Goal: Task Accomplishment & Management: Manage account settings

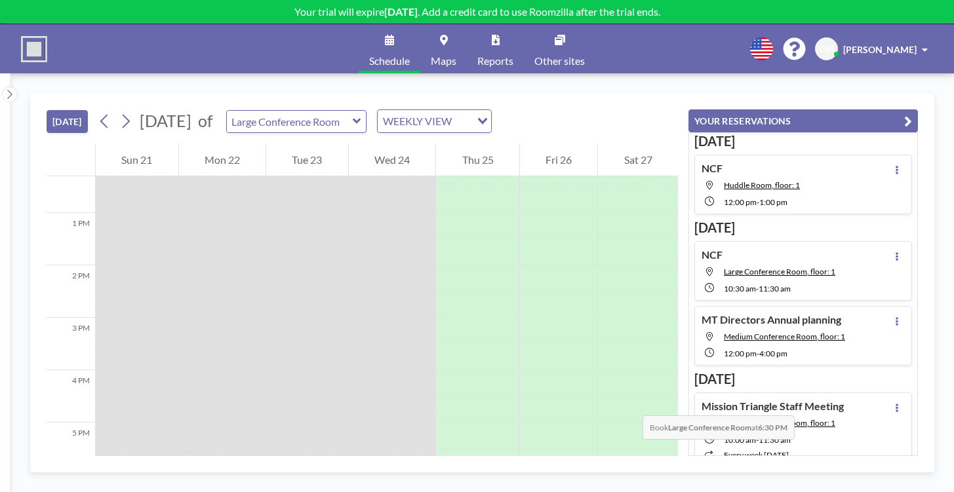
scroll to position [620, 0]
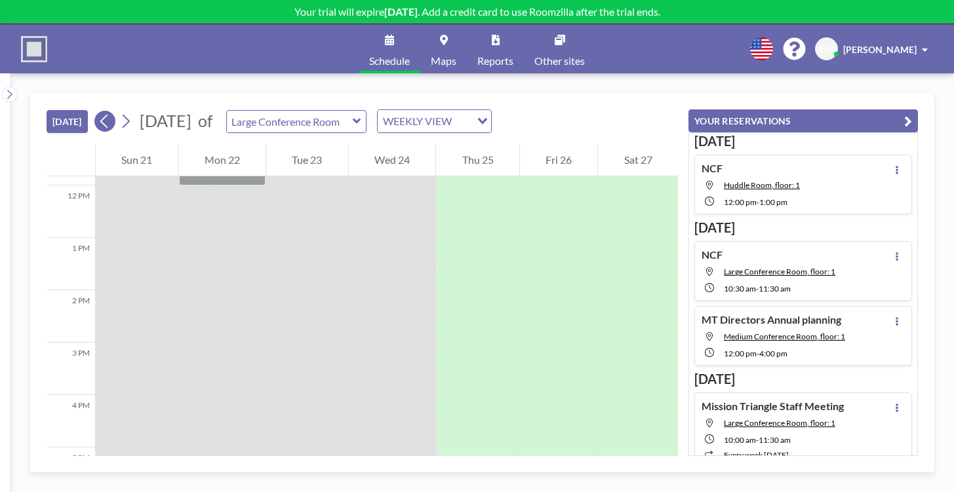
click at [98, 111] on icon at bounding box center [104, 121] width 12 height 20
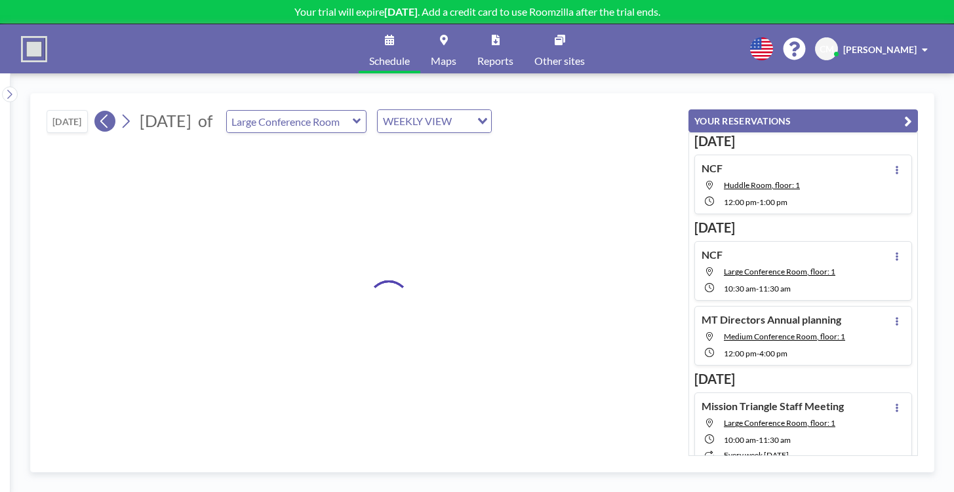
click at [98, 111] on icon at bounding box center [104, 121] width 12 height 20
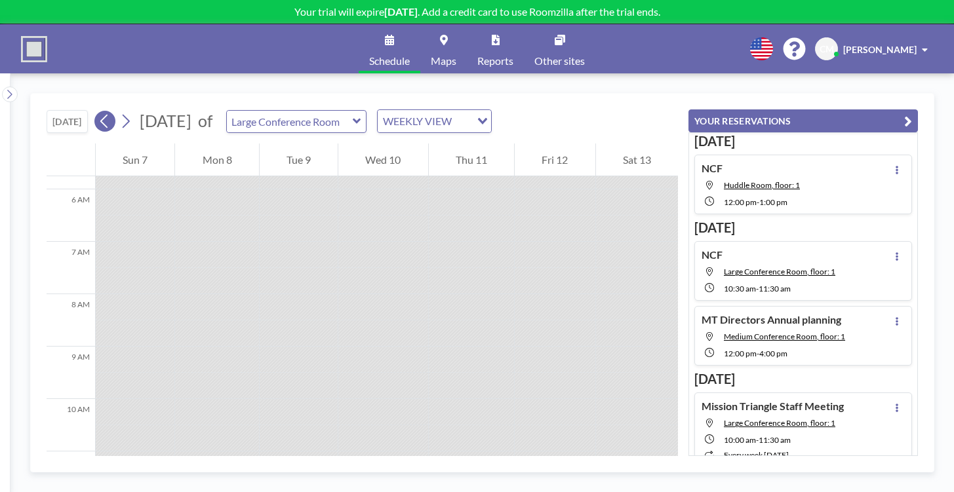
scroll to position [319, 0]
click at [119, 111] on icon at bounding box center [125, 121] width 12 height 20
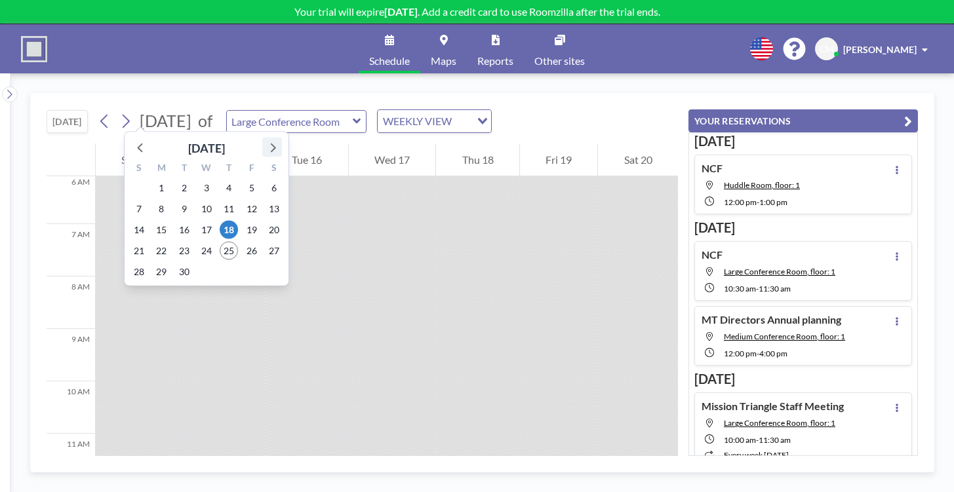
click at [266, 139] on icon at bounding box center [272, 147] width 17 height 17
click at [220, 221] on span "16" at bounding box center [229, 230] width 18 height 18
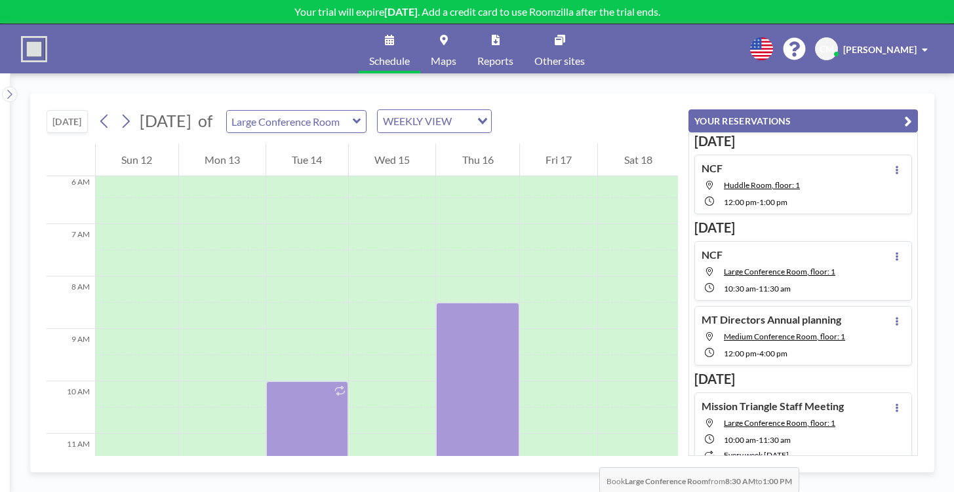
drag, startPoint x: 473, startPoint y: 202, endPoint x: 475, endPoint y: 363, distance: 160.7
click at [475, 363] on div at bounding box center [477, 421] width 83 height 236
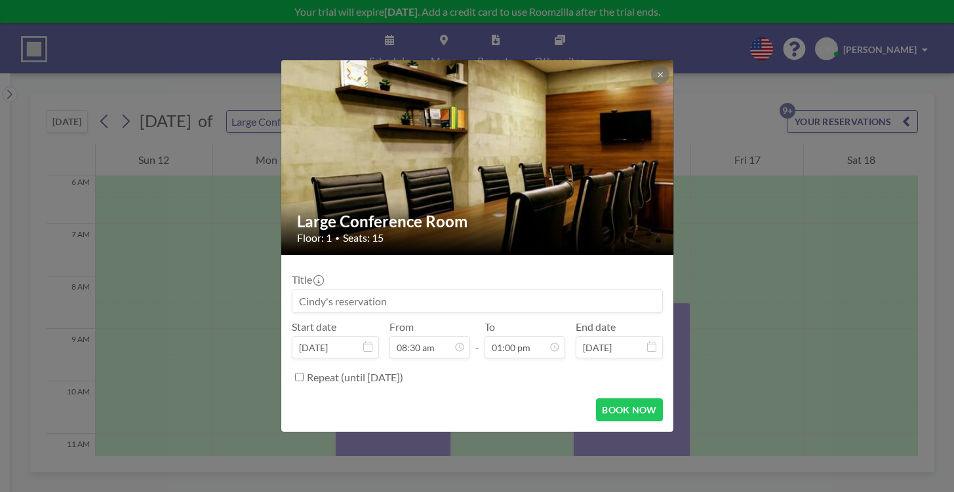
scroll to position [356, 0]
click at [391, 290] on input at bounding box center [477, 301] width 370 height 22
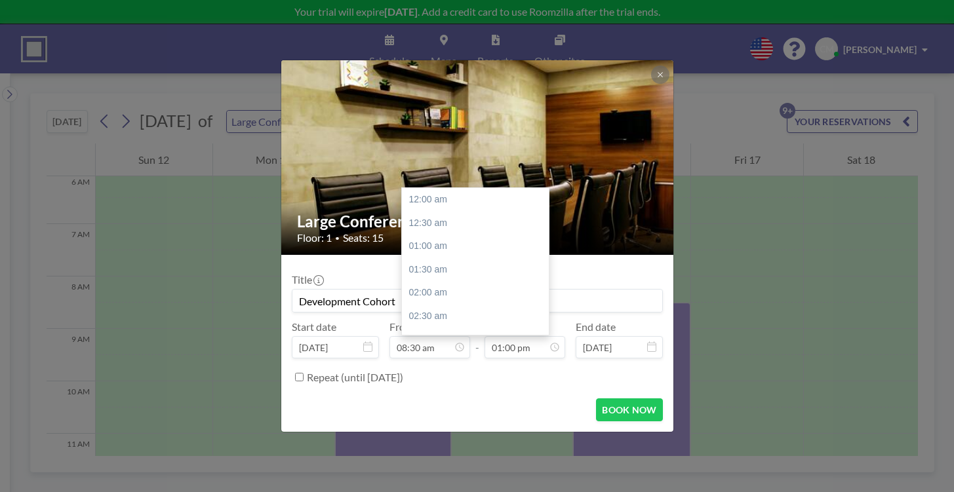
scroll to position [544, 0]
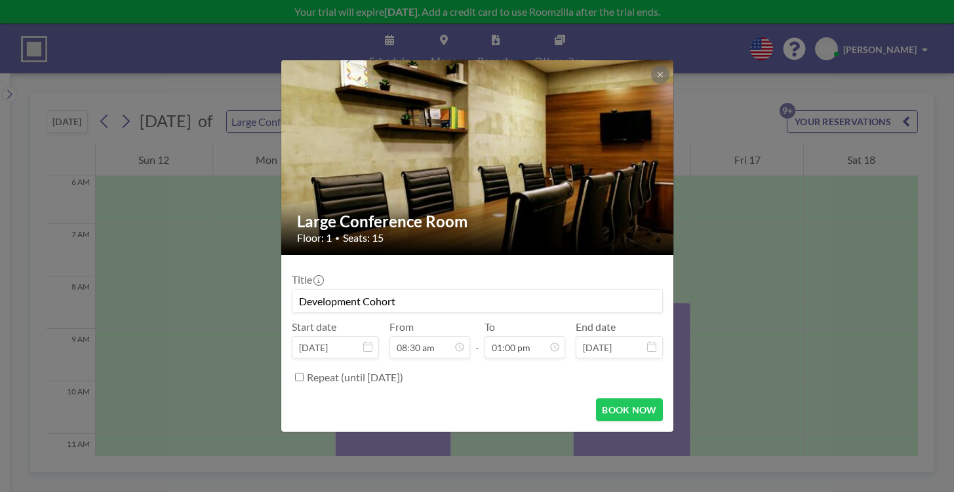
type input "Development Cohort"
click at [304, 373] on input "Repeat (until [DATE])" at bounding box center [299, 377] width 9 height 9
checkbox input "true"
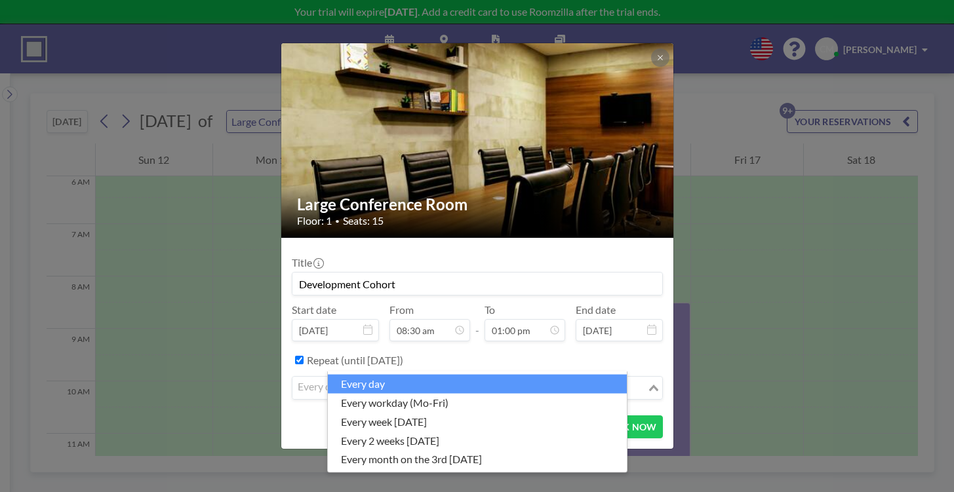
click at [647, 377] on div "Loading..." at bounding box center [654, 387] width 15 height 20
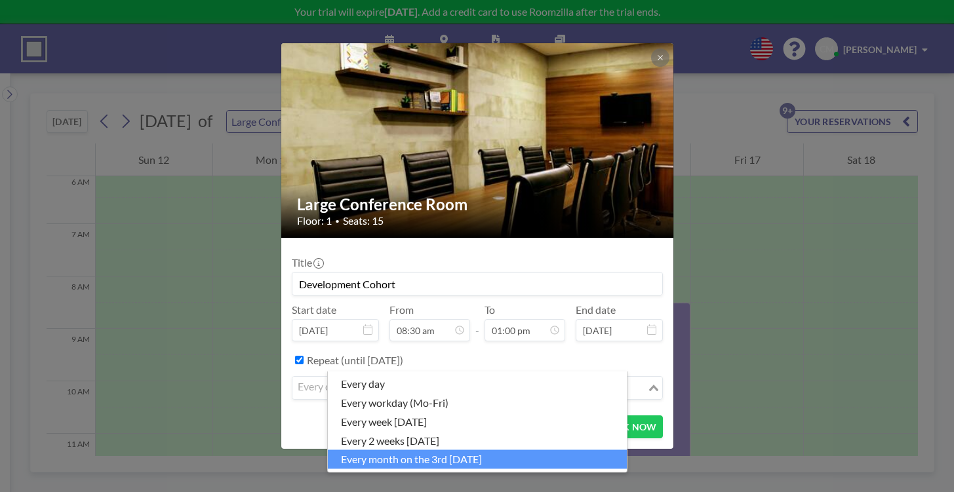
click at [408, 450] on li "every month on the 3rd [DATE]" at bounding box center [477, 459] width 299 height 19
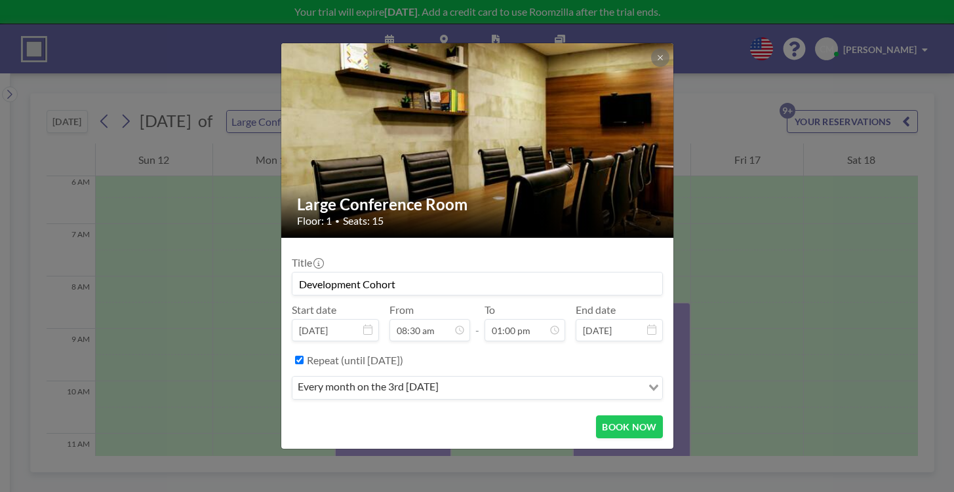
scroll to position [356, 0]
click at [372, 325] on icon at bounding box center [367, 330] width 9 height 10
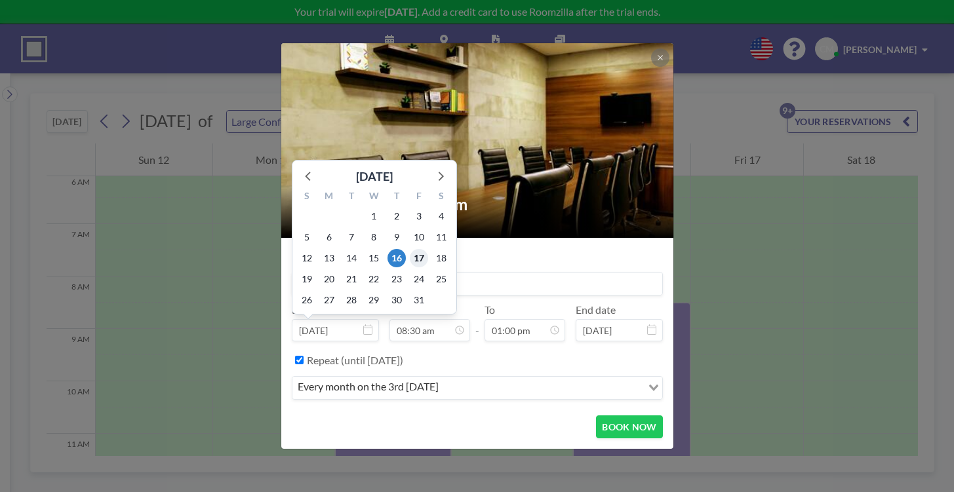
click at [428, 249] on span "17" at bounding box center [419, 258] width 18 height 18
type input "[DATE]"
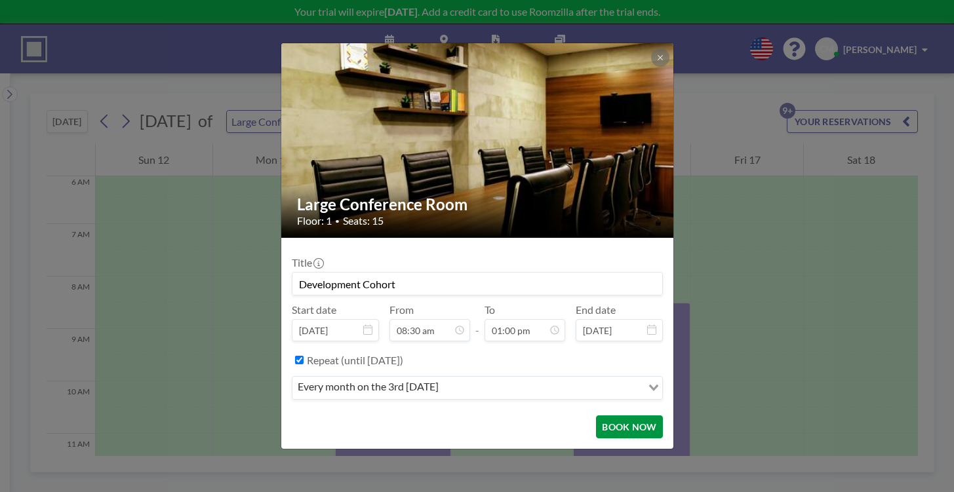
click at [596, 416] on button "BOOK NOW" at bounding box center [629, 427] width 66 height 23
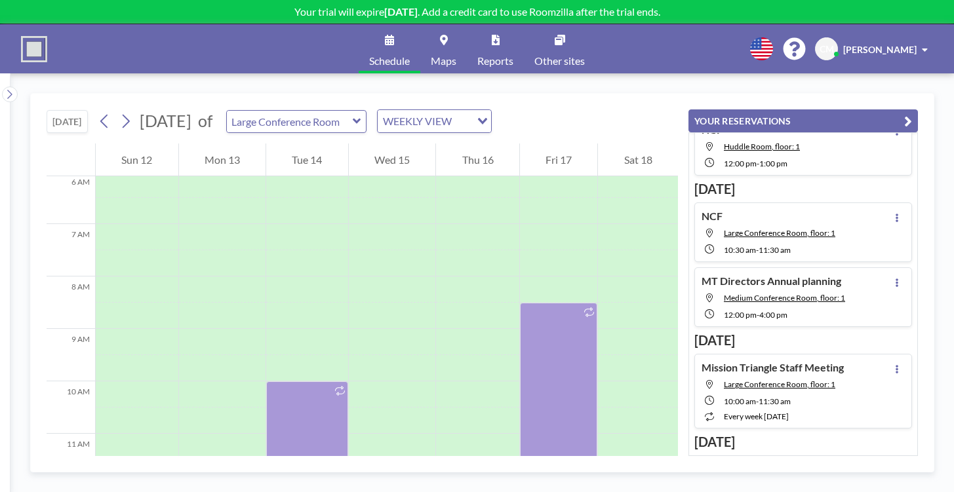
scroll to position [0, 0]
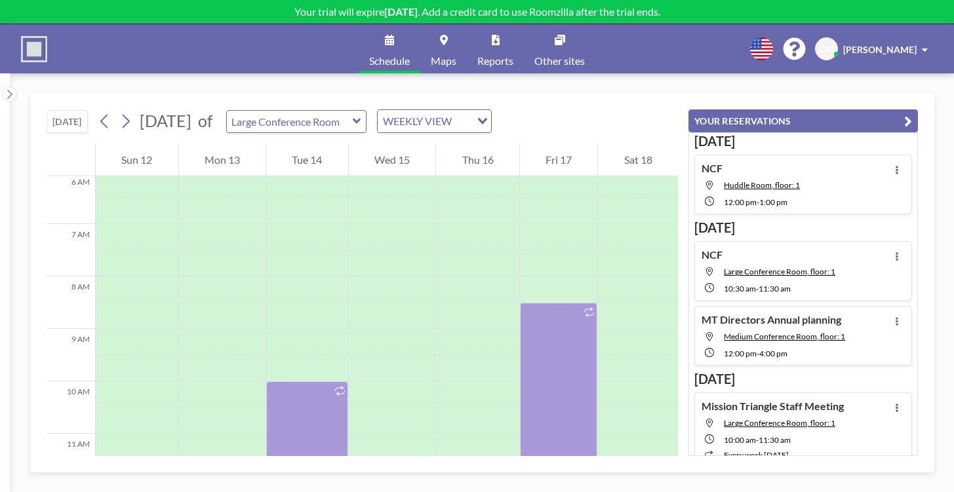
click at [56, 110] on button "[DATE]" at bounding box center [67, 121] width 41 height 23
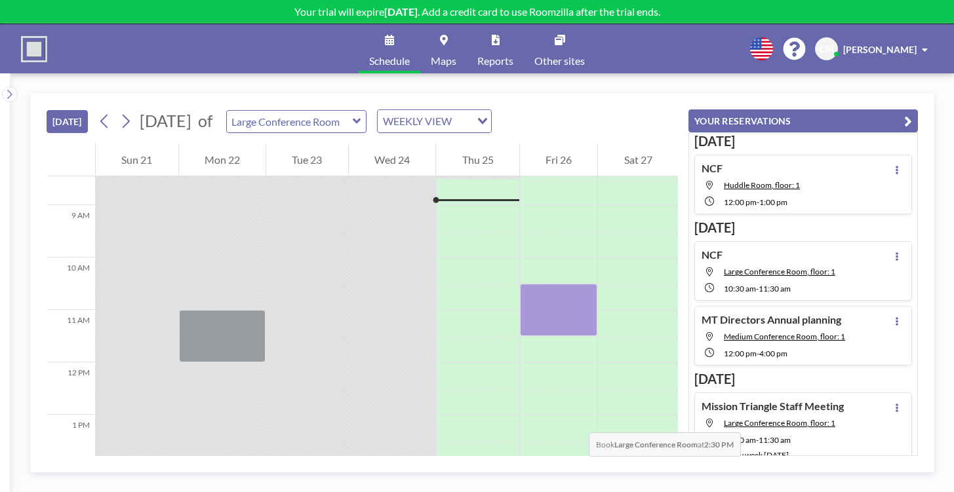
scroll to position [444, 0]
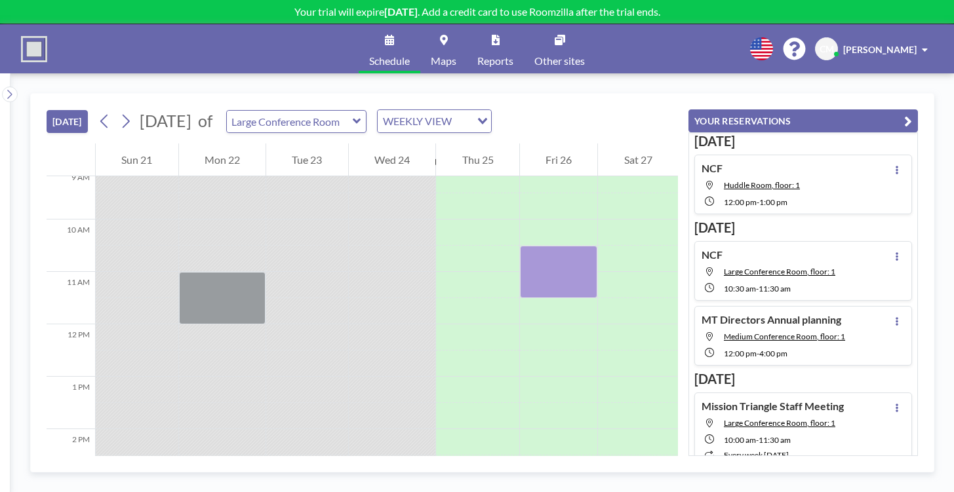
drag, startPoint x: 473, startPoint y: 352, endPoint x: 476, endPoint y: 458, distance: 105.6
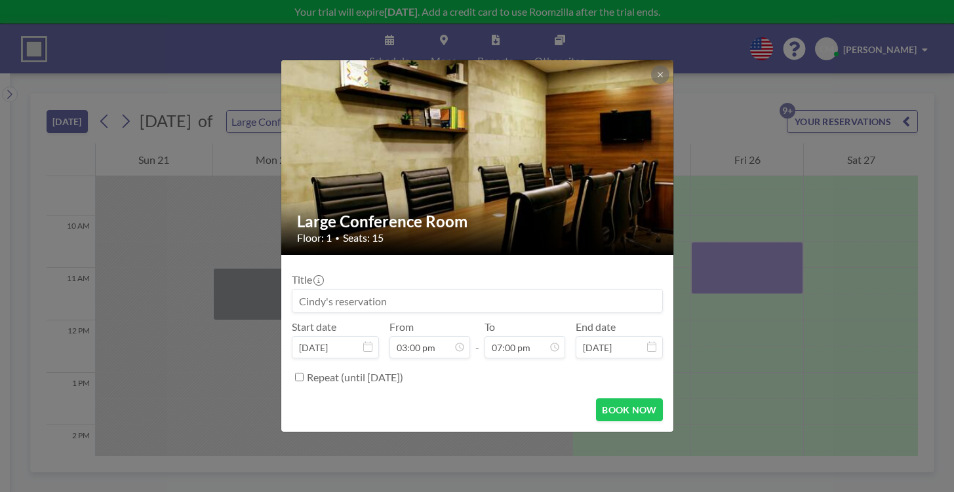
scroll to position [251, 0]
click at [382, 290] on input at bounding box center [477, 301] width 370 height 22
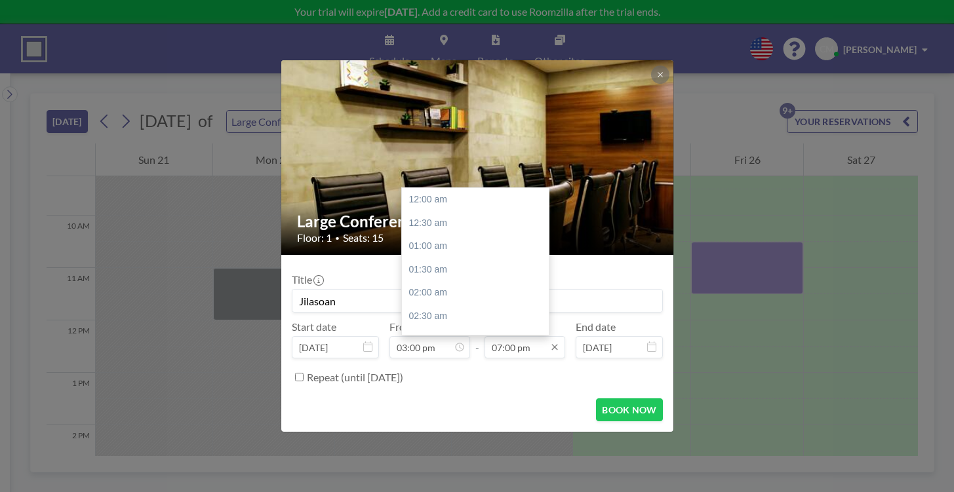
type input "Jilasoan"
click at [523, 336] on input "07:00 pm" at bounding box center [525, 347] width 81 height 22
click at [424, 286] on div "05:00 pm" at bounding box center [475, 298] width 147 height 24
type input "05:00 pm"
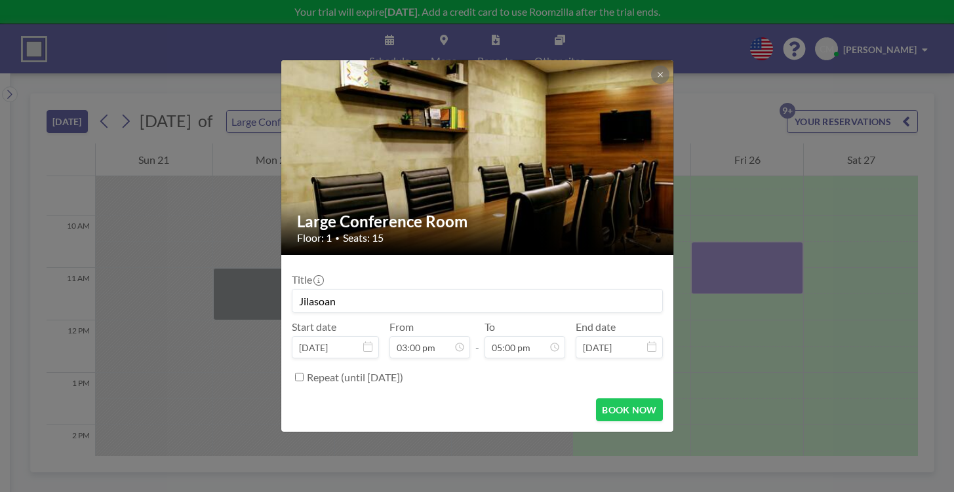
scroll to position [0, 0]
click at [601, 399] on button "BOOK NOW" at bounding box center [629, 410] width 66 height 23
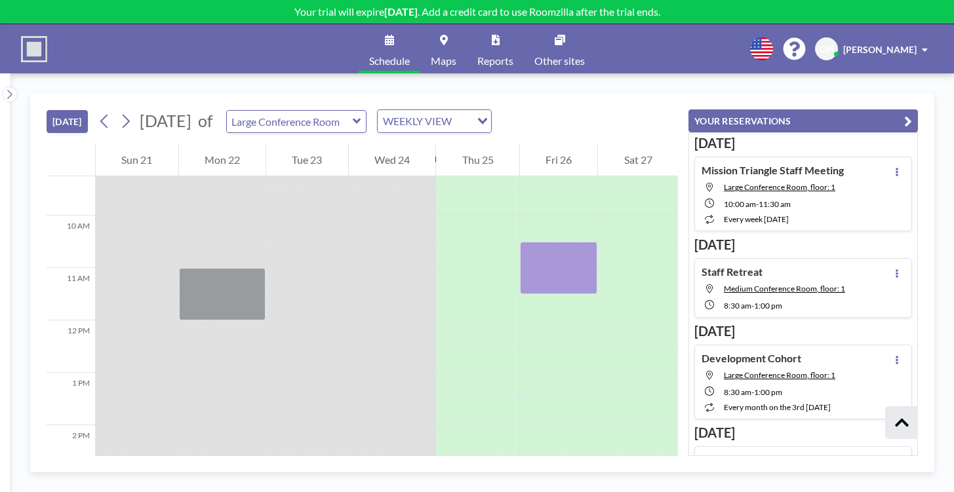
scroll to position [605, 0]
click at [898, 357] on icon at bounding box center [897, 361] width 3 height 9
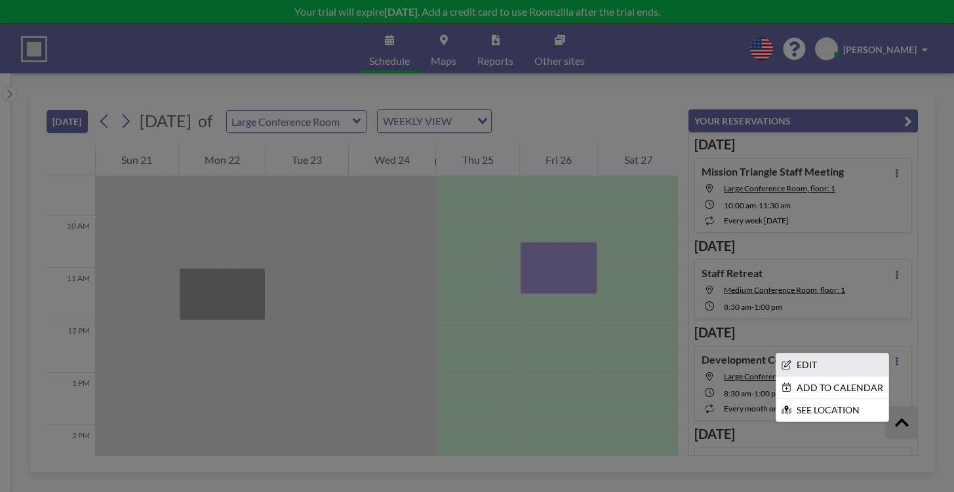
click at [841, 354] on li "EDIT" at bounding box center [832, 365] width 112 height 22
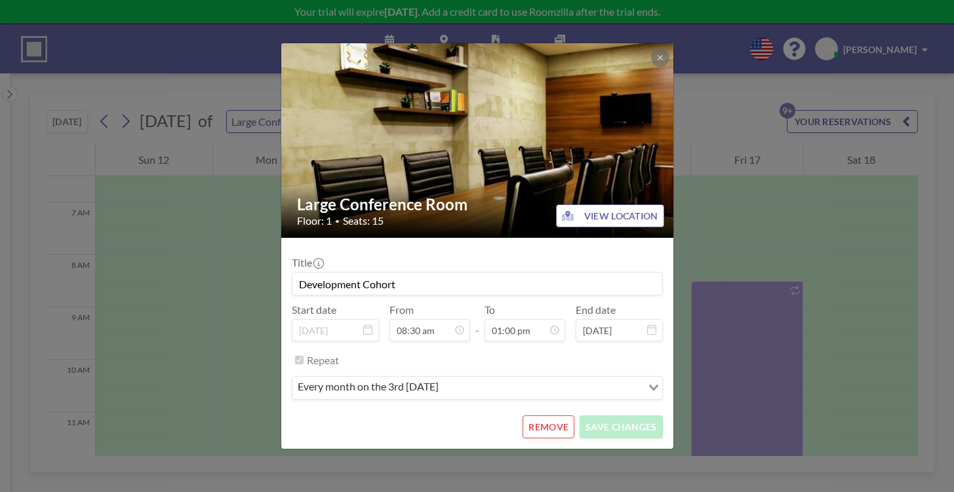
scroll to position [544, 0]
click at [543, 416] on button "REMOVE" at bounding box center [549, 427] width 52 height 23
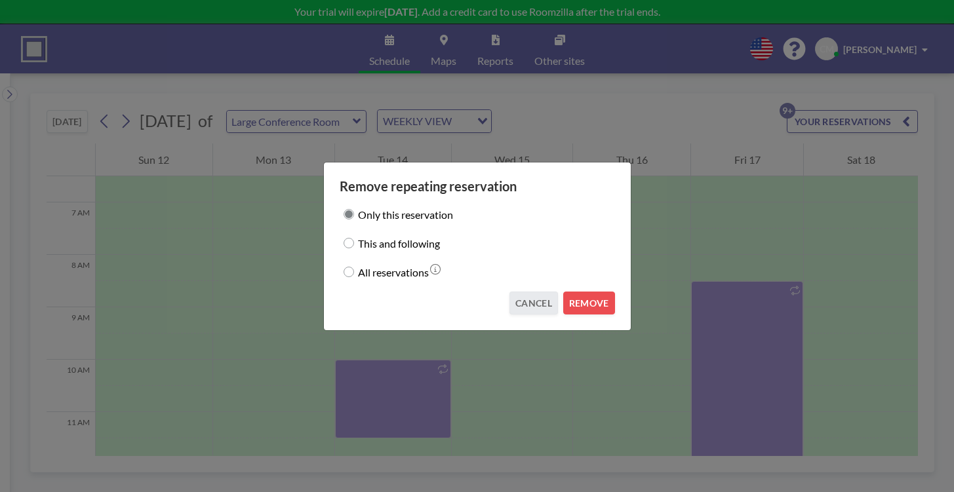
click at [354, 243] on input "This and following" at bounding box center [349, 243] width 10 height 10
radio input "true"
click at [563, 292] on button "REMOVE" at bounding box center [589, 303] width 52 height 23
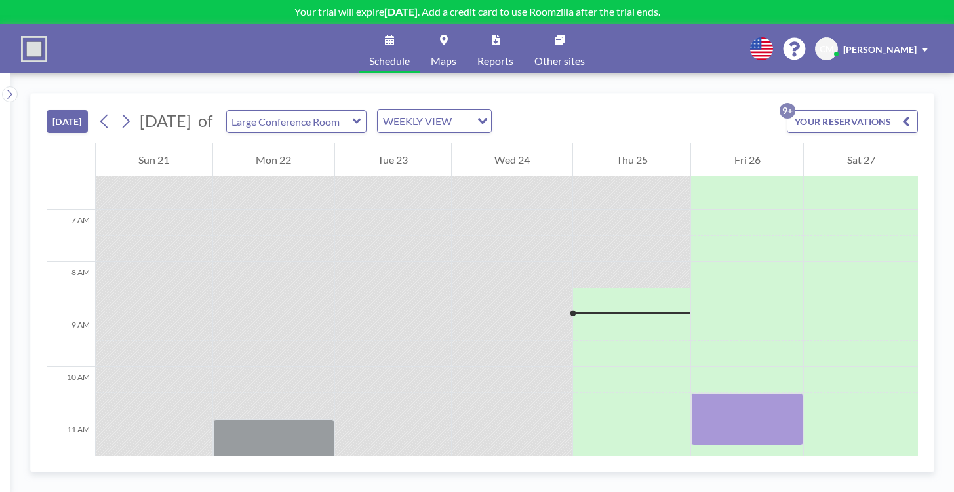
scroll to position [341, 0]
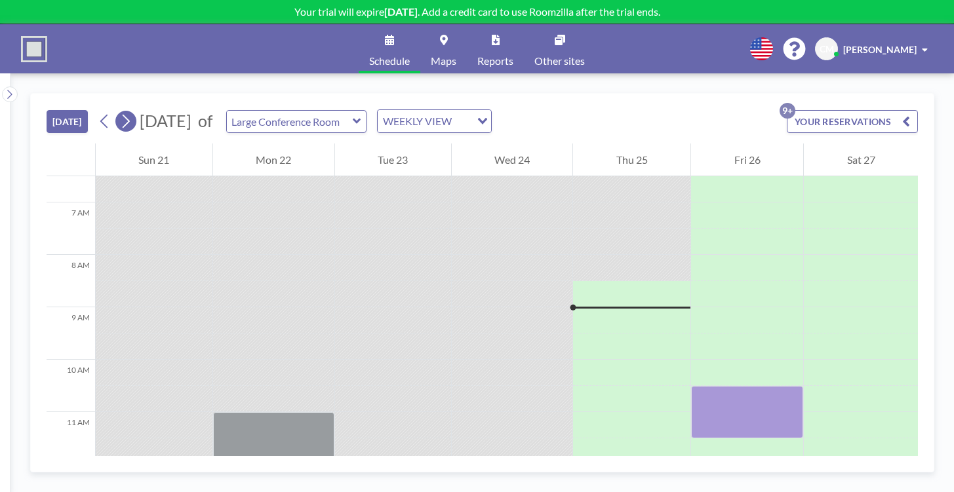
click at [123, 115] on icon at bounding box center [126, 122] width 7 height 14
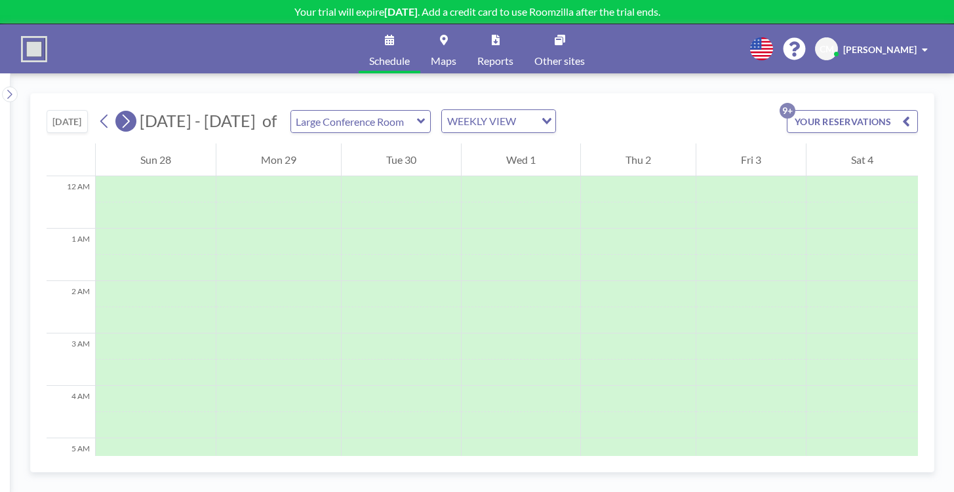
scroll to position [0, 0]
click at [123, 115] on icon at bounding box center [126, 122] width 7 height 14
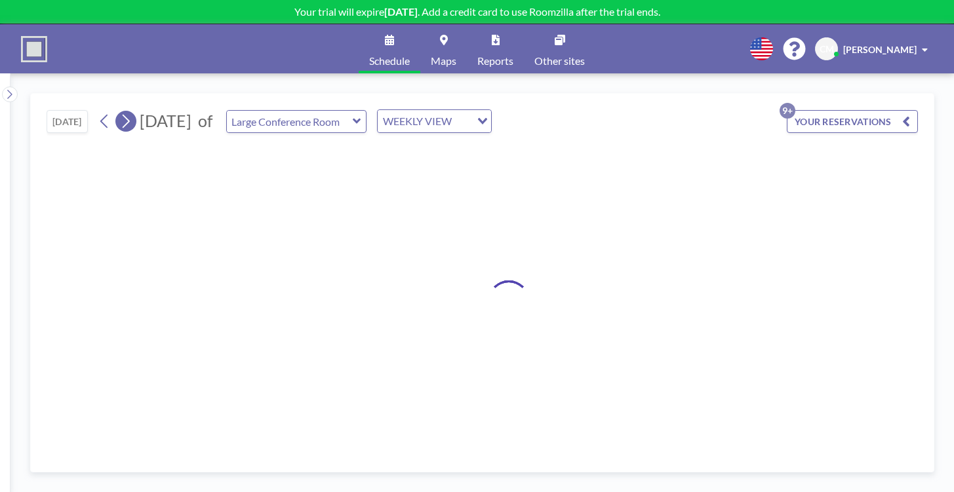
click at [123, 115] on icon at bounding box center [126, 122] width 7 height 14
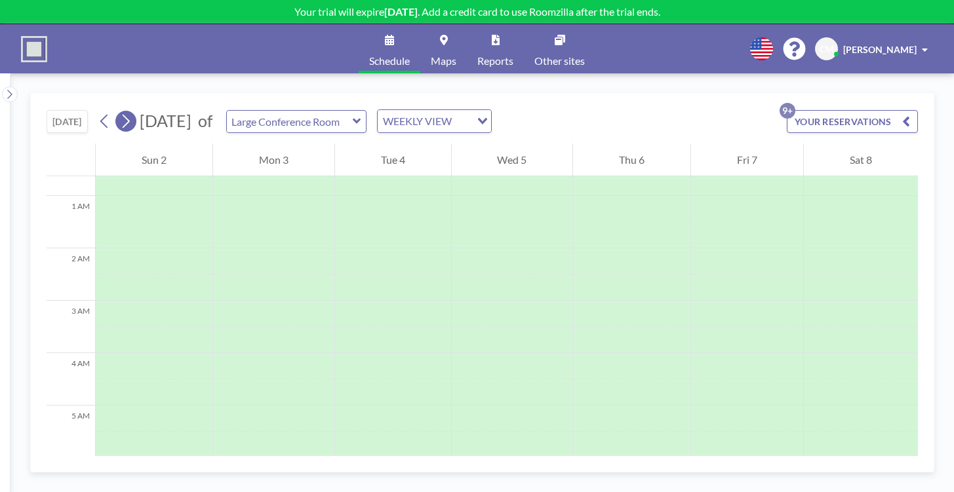
click at [123, 115] on icon at bounding box center [126, 122] width 7 height 14
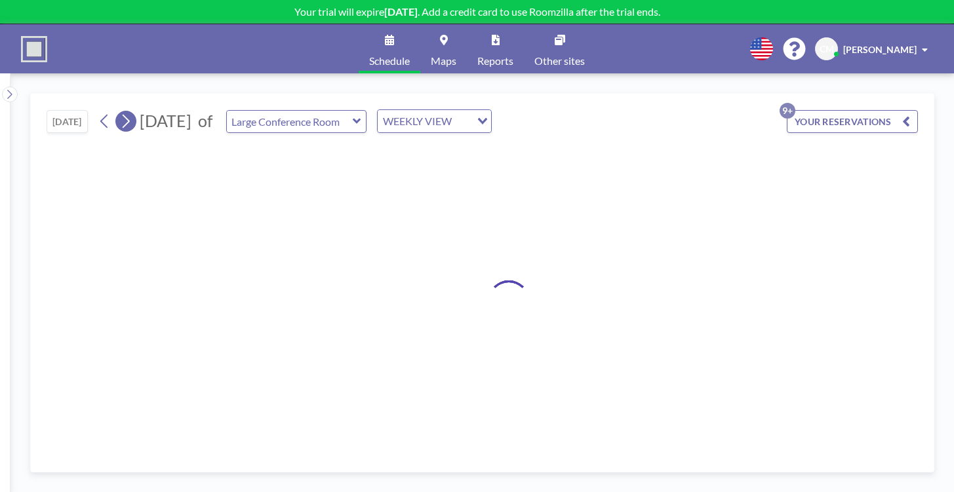
click at [123, 115] on icon at bounding box center [126, 122] width 7 height 14
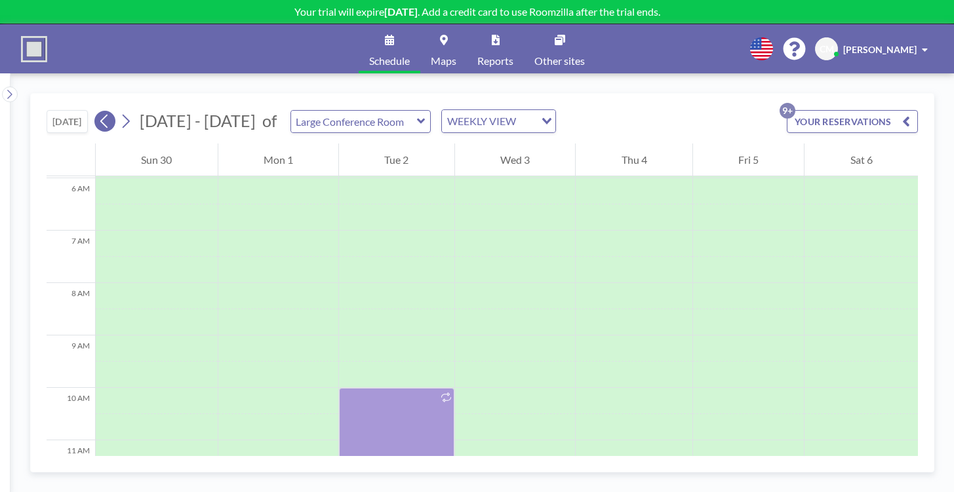
scroll to position [319, 0]
click at [98, 111] on icon at bounding box center [104, 121] width 12 height 20
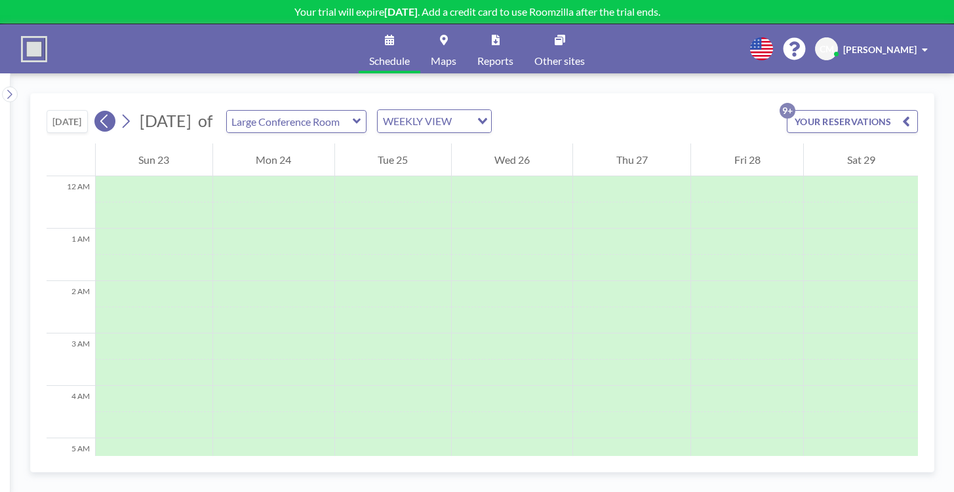
scroll to position [248, 0]
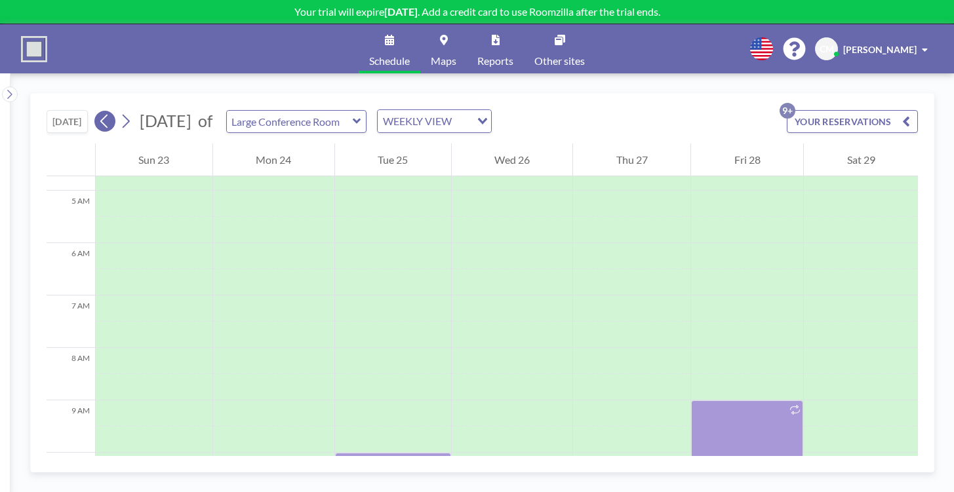
click at [98, 111] on icon at bounding box center [104, 121] width 12 height 20
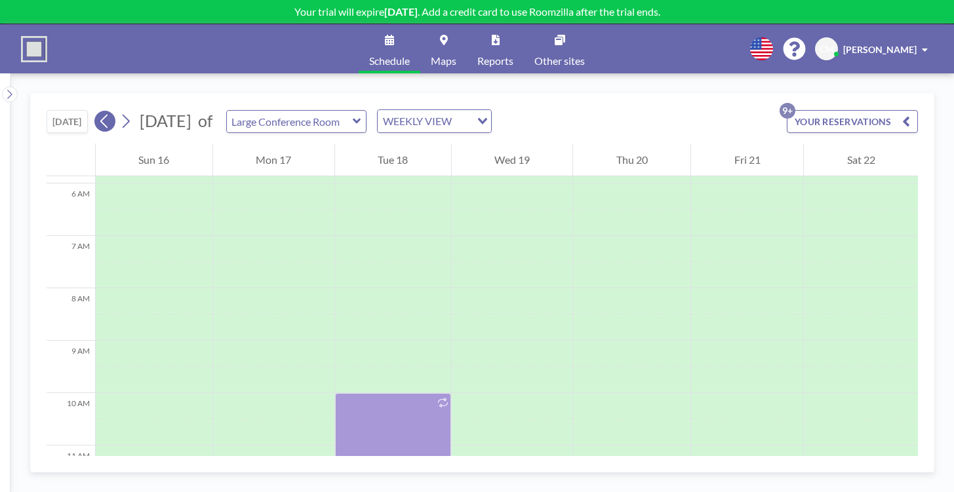
scroll to position [319, 0]
click at [98, 111] on icon at bounding box center [104, 121] width 12 height 20
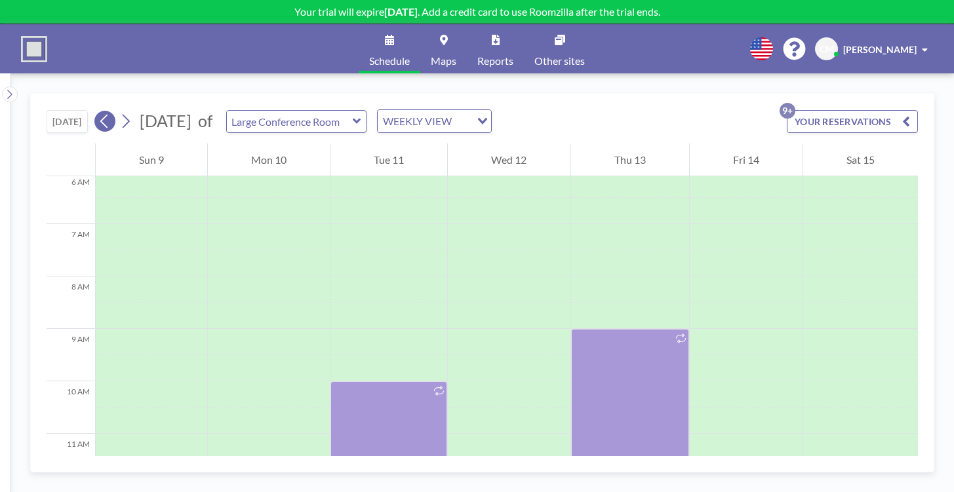
click at [98, 111] on icon at bounding box center [104, 121] width 12 height 20
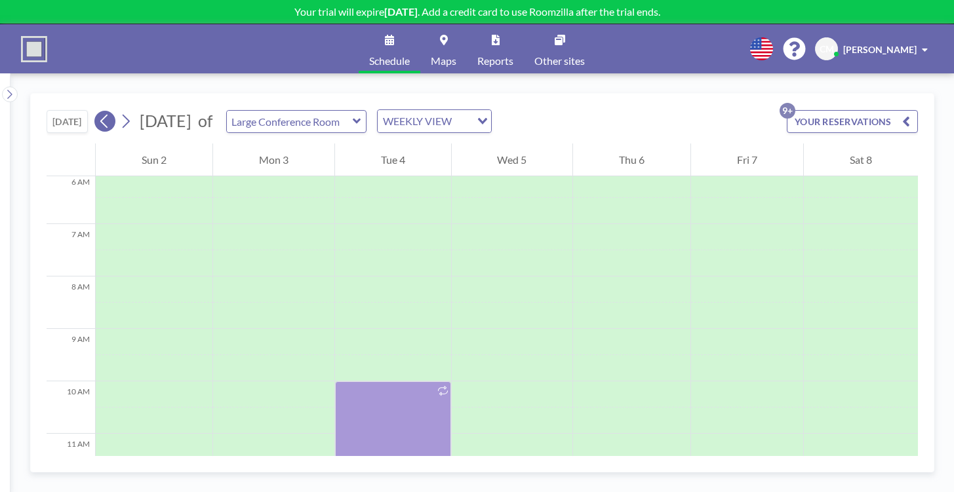
click at [98, 111] on icon at bounding box center [104, 121] width 12 height 20
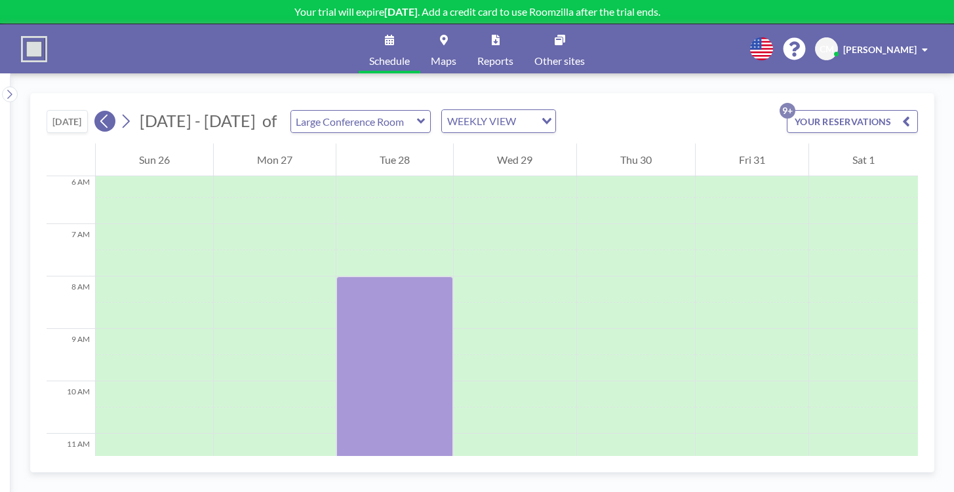
click at [98, 111] on icon at bounding box center [104, 121] width 12 height 20
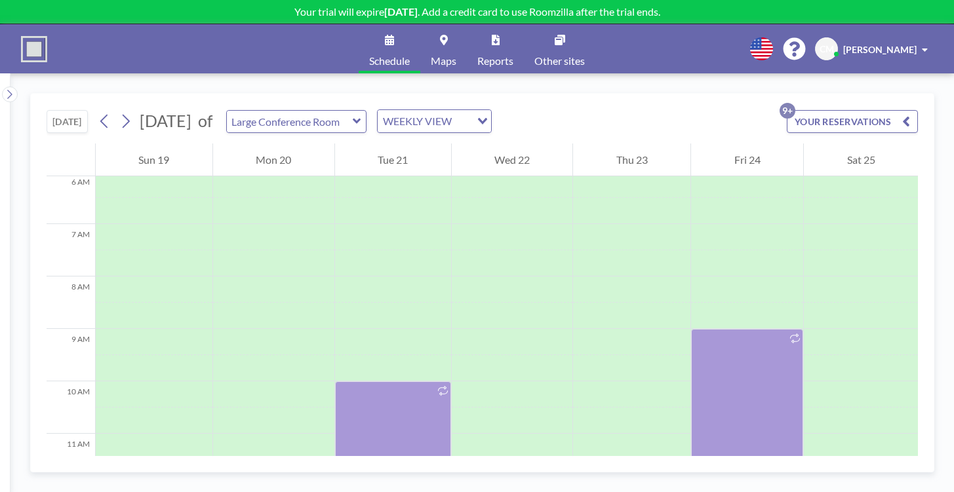
click at [865, 110] on button "YOUR RESERVATIONS 9+" at bounding box center [852, 121] width 131 height 23
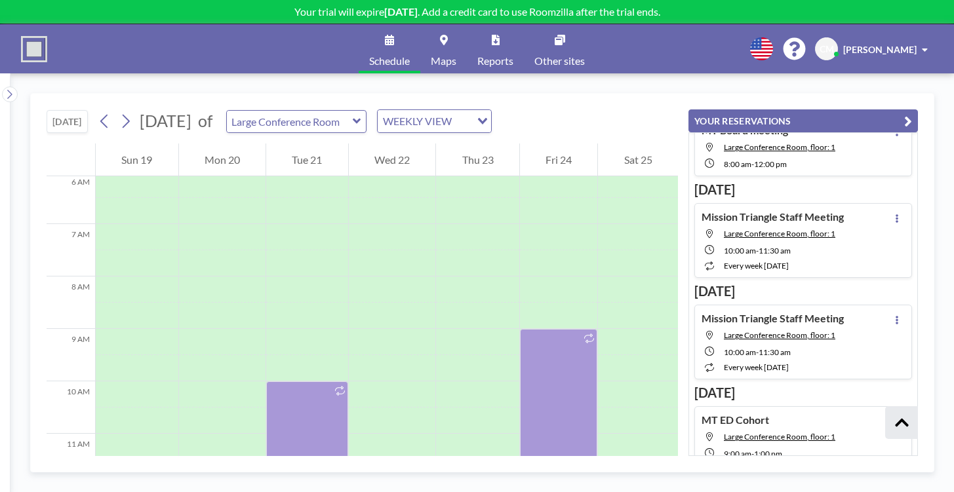
scroll to position [1109, 0]
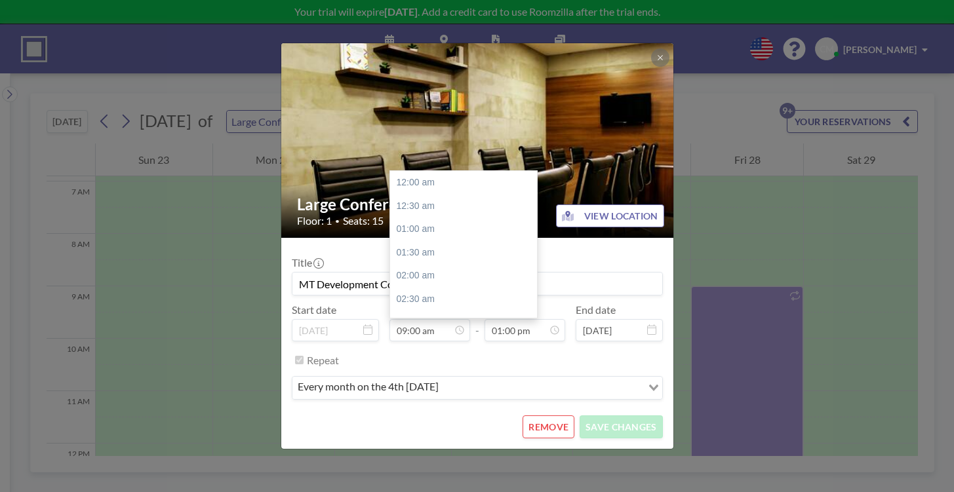
scroll to position [377, 0]
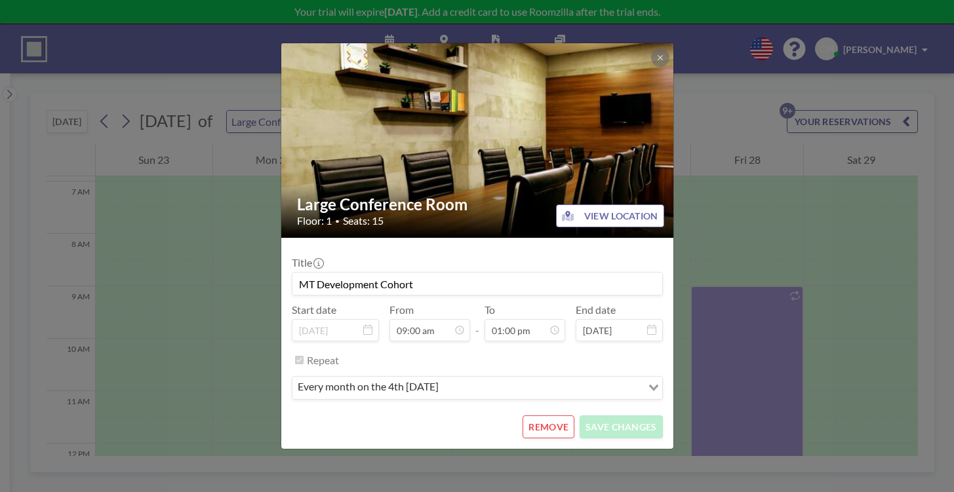
click at [372, 325] on icon at bounding box center [367, 330] width 9 height 10
click at [542, 416] on button "REMOVE" at bounding box center [549, 427] width 52 height 23
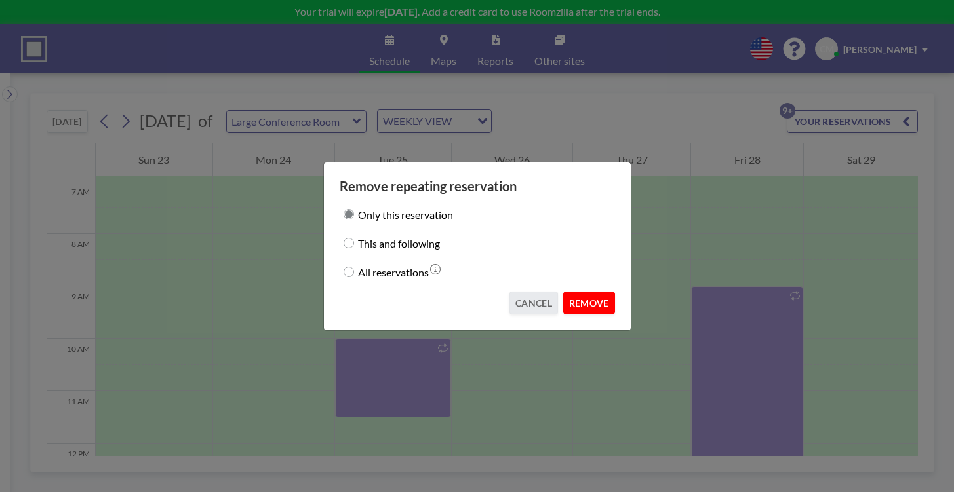
click at [579, 292] on button "REMOVE" at bounding box center [589, 303] width 52 height 23
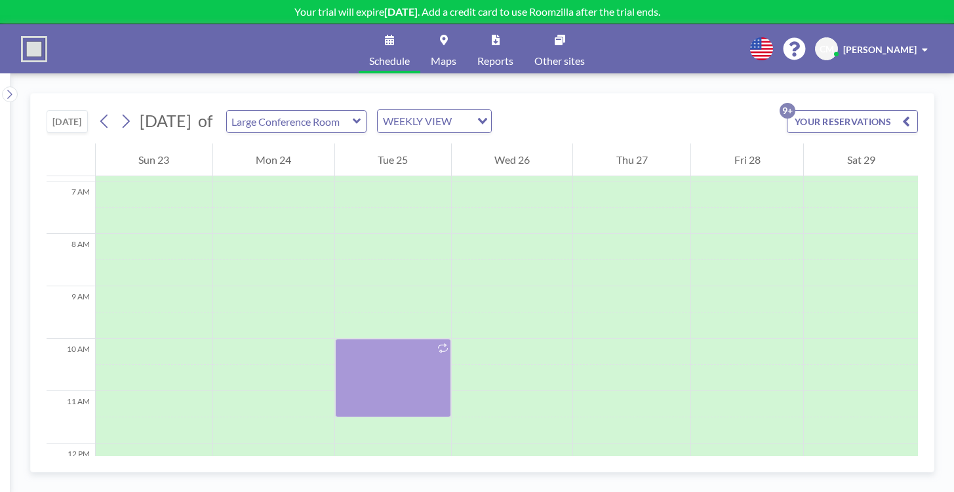
click at [876, 110] on button "YOUR RESERVATIONS 9+" at bounding box center [852, 121] width 131 height 23
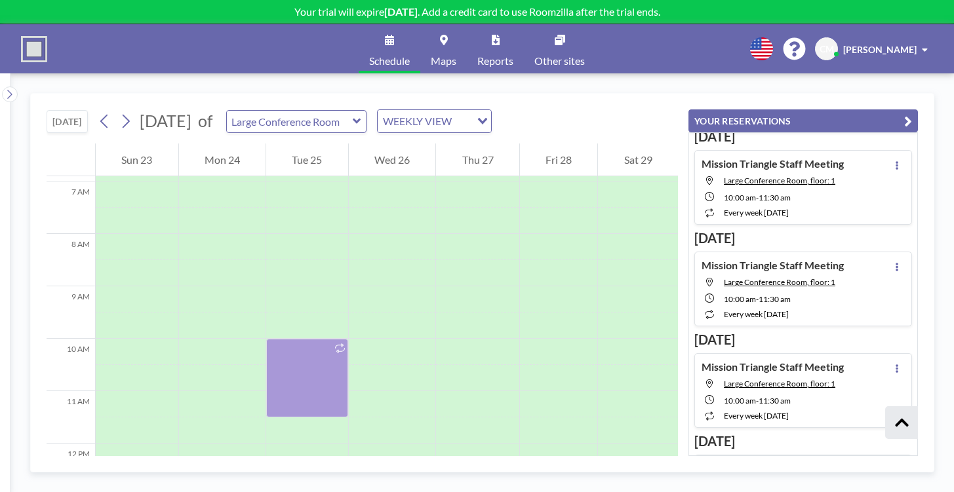
scroll to position [1564, 0]
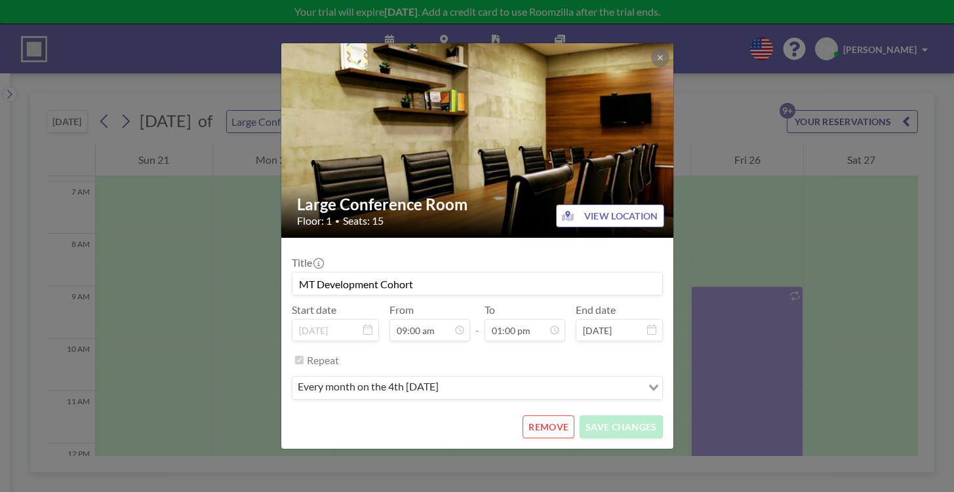
scroll to position [377, 0]
click at [528, 416] on button "REMOVE" at bounding box center [549, 427] width 52 height 23
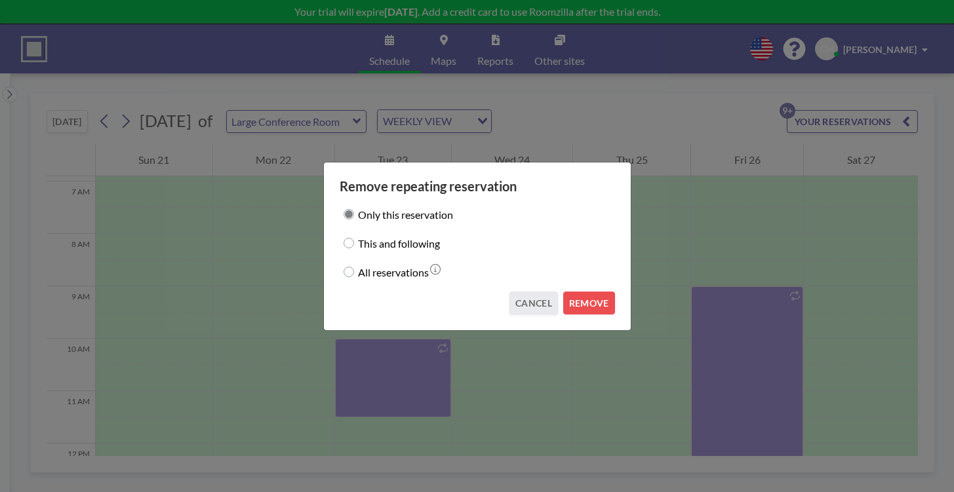
click at [354, 243] on input "This and following" at bounding box center [349, 243] width 10 height 10
radio input "true"
click at [572, 292] on button "REMOVE" at bounding box center [589, 303] width 52 height 23
